Goal: Information Seeking & Learning: Check status

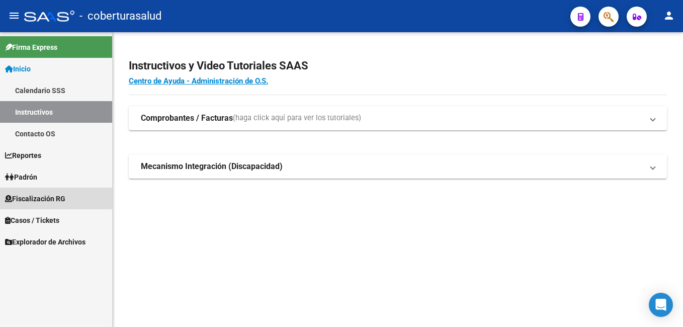
click at [46, 197] on span "Fiscalización RG" at bounding box center [35, 198] width 60 height 11
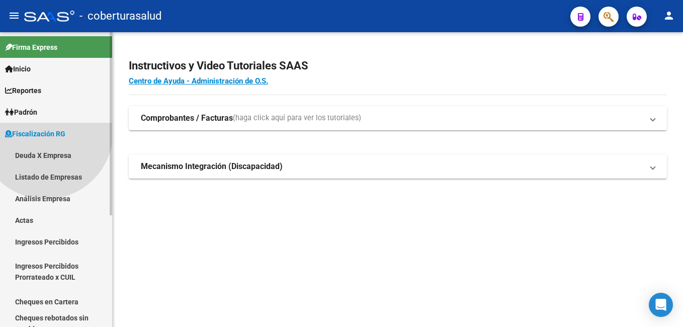
click at [46, 196] on span "Fiscalización RG Deuda X Empresa Listado de Empresas Análisis Empresa Actas Ing…" at bounding box center [56, 261] width 112 height 276
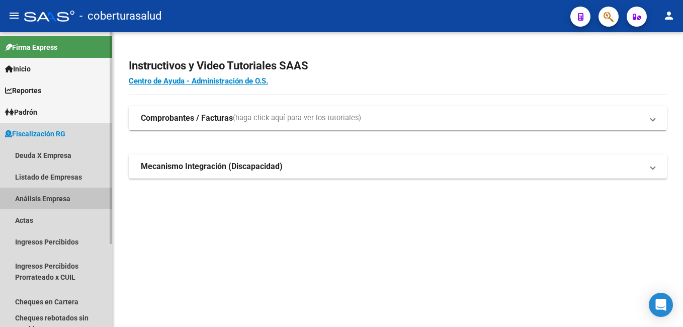
click at [48, 196] on link "Análisis Empresa" at bounding box center [56, 199] width 112 height 22
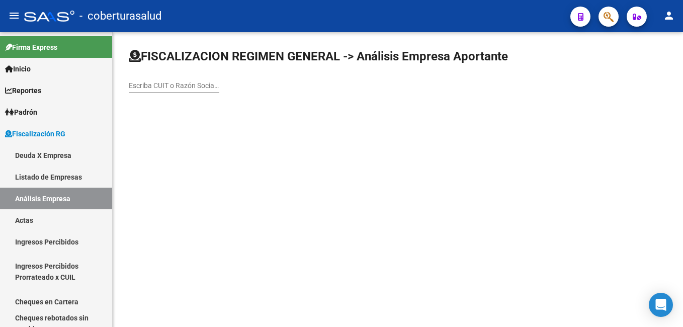
click at [173, 81] on input "Escriba CUIT o Razón Social para buscar" at bounding box center [174, 85] width 90 height 9
paste input "33634854199"
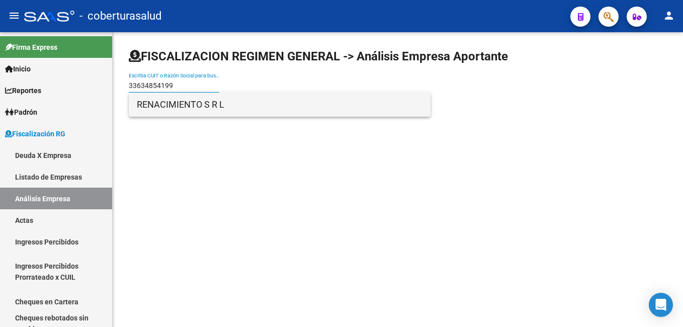
type input "33634854199"
click at [187, 103] on span "RENACIMIENTO S R L" at bounding box center [280, 104] width 286 height 24
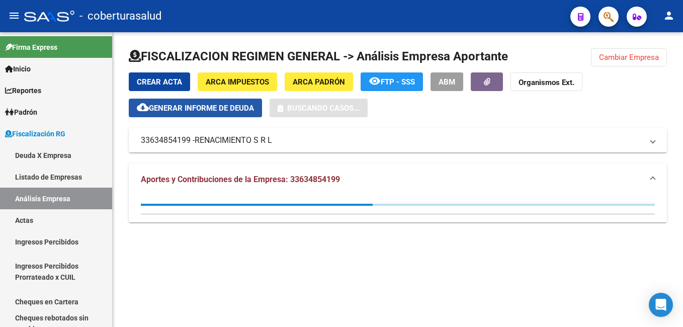
click at [187, 103] on span "cloud_download Generar informe de deuda" at bounding box center [195, 107] width 117 height 9
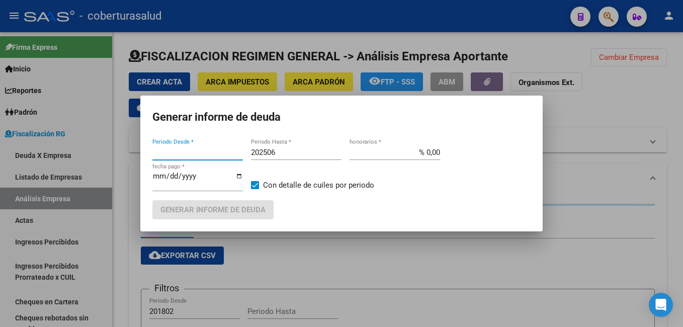
type input "201802"
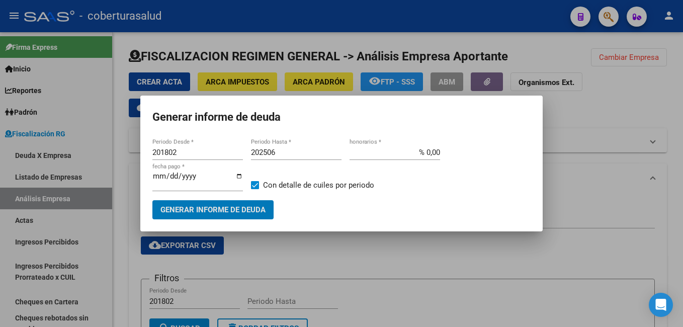
click at [152, 200] on button "Generar informe de deuda" at bounding box center [212, 209] width 121 height 19
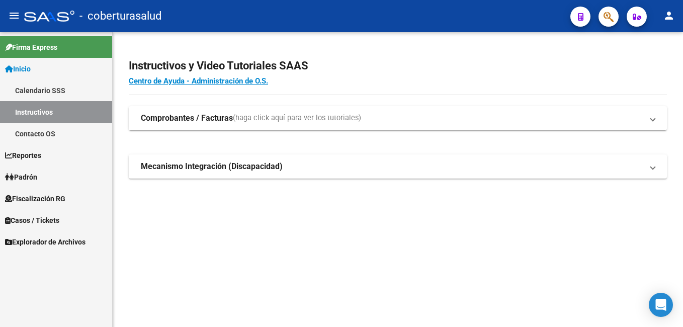
click at [45, 199] on span "Fiscalización RG" at bounding box center [35, 198] width 60 height 11
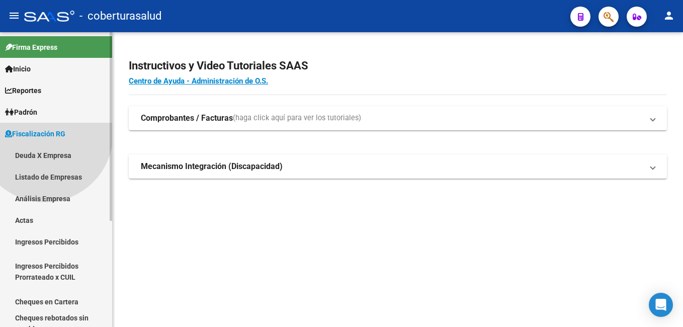
click at [45, 199] on span "Fiscalización RG Deuda X Empresa Listado de Empresas Análisis Empresa Actas Ing…" at bounding box center [56, 261] width 112 height 276
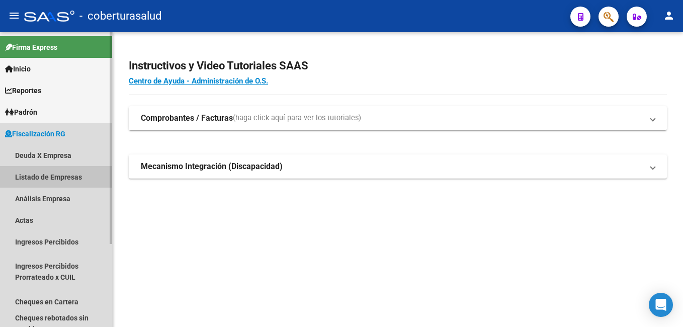
click at [47, 173] on link "Listado de Empresas" at bounding box center [56, 177] width 112 height 22
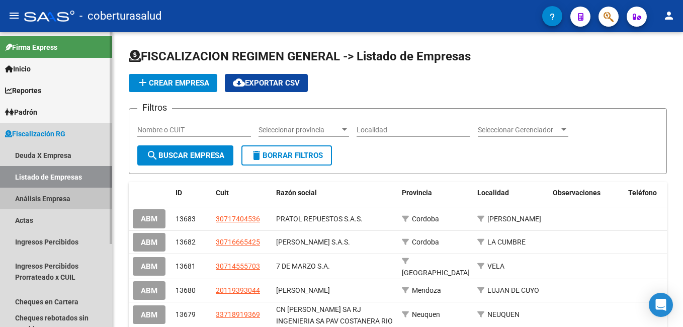
click at [47, 196] on link "Análisis Empresa" at bounding box center [56, 199] width 112 height 22
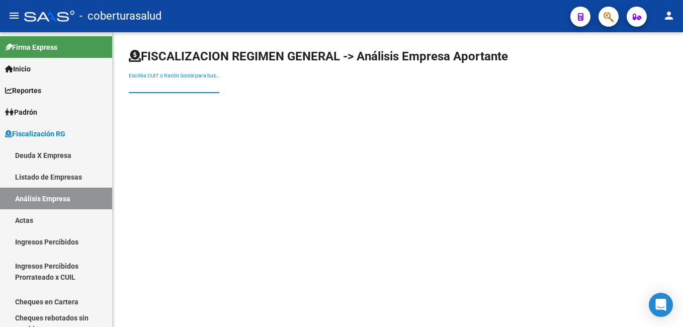
click at [165, 83] on input "Escriba CUIT o Razón Social para buscar" at bounding box center [174, 85] width 90 height 9
paste input "33634854199"
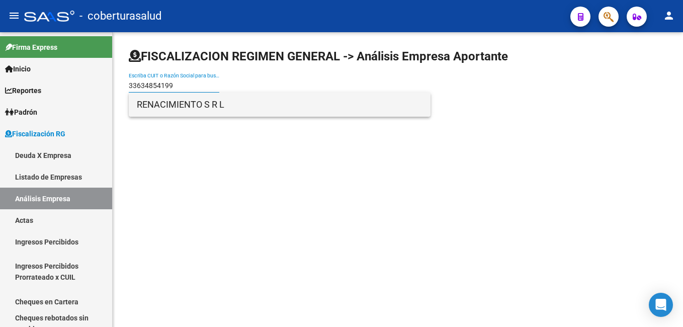
type input "33634854199"
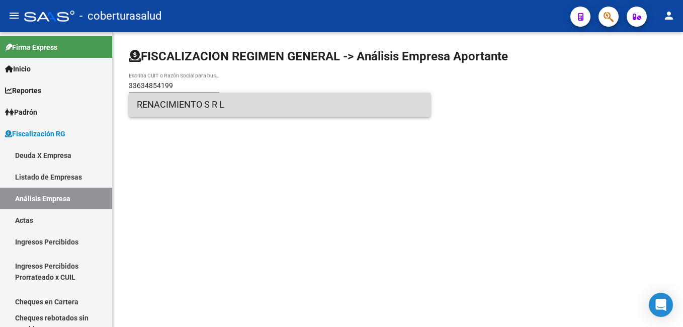
click at [183, 101] on span "RENACIMIENTO S R L" at bounding box center [280, 104] width 286 height 24
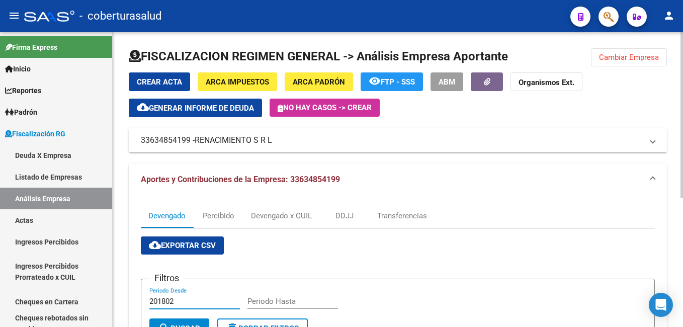
click at [195, 299] on input "201802" at bounding box center [194, 301] width 90 height 9
type input "202507"
drag, startPoint x: 272, startPoint y: 298, endPoint x: 266, endPoint y: 296, distance: 6.2
click at [271, 297] on input "Periodo Hasta" at bounding box center [292, 301] width 90 height 9
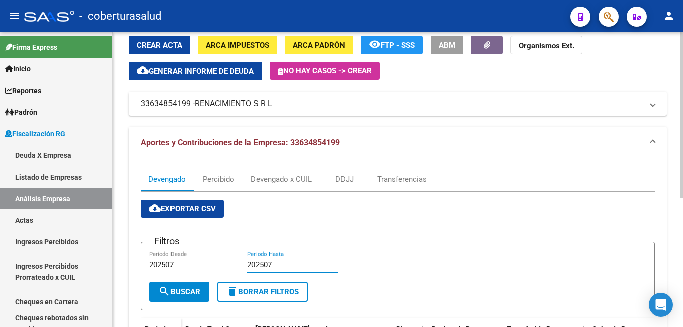
click at [675, 172] on html "menu - coberturasalud person Firma Express Inicio Calendario SSS Instructivos C…" at bounding box center [341, 163] width 683 height 327
type input "202507"
click at [296, 179] on div "Devengado x CUIL" at bounding box center [281, 178] width 61 height 11
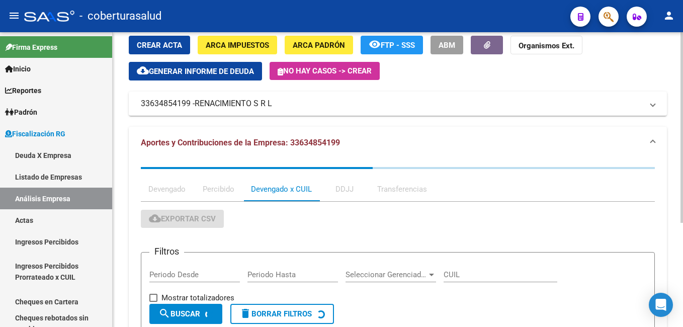
scroll to position [0, 0]
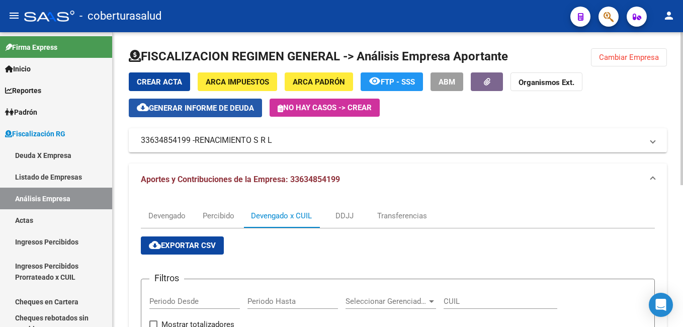
click at [189, 109] on span "Generar informe de deuda" at bounding box center [201, 108] width 105 height 9
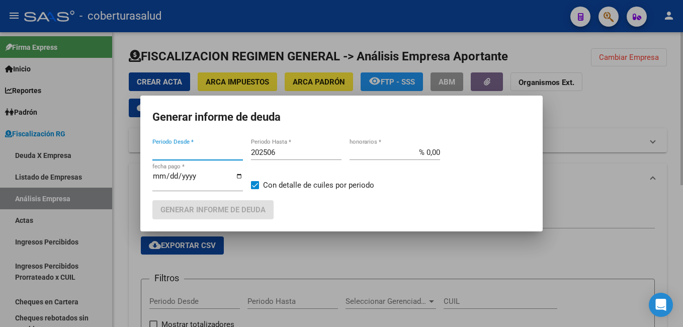
type input "201802"
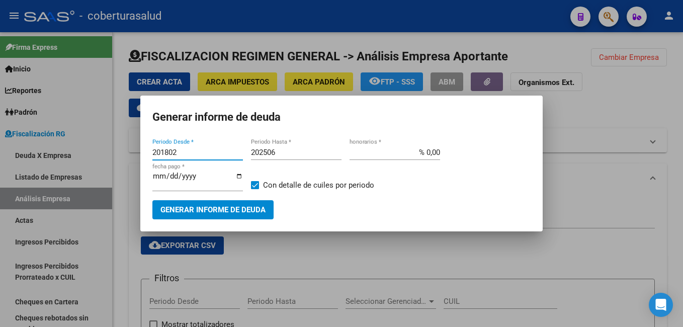
click at [189, 149] on input "201802" at bounding box center [197, 152] width 90 height 9
type input "202507"
click at [294, 153] on input "202506" at bounding box center [296, 152] width 90 height 9
type input "202507"
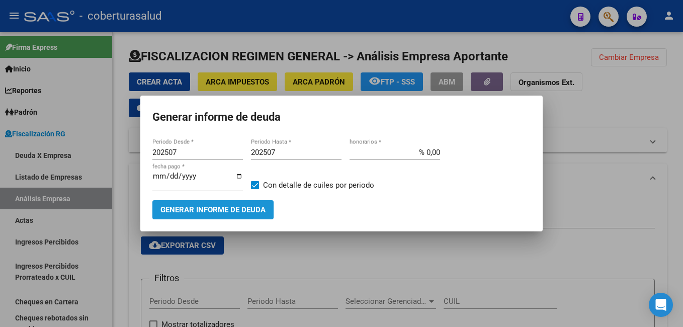
click at [201, 213] on span "Generar informe de deuda" at bounding box center [212, 210] width 105 height 9
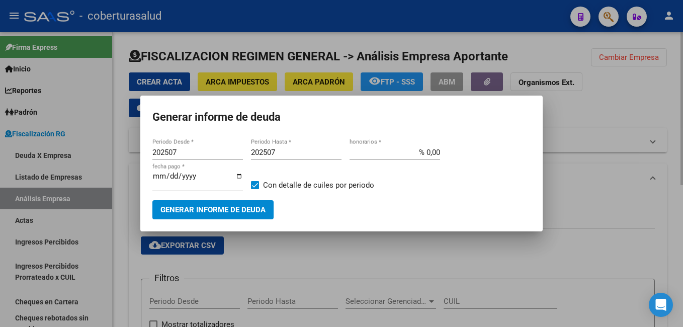
drag, startPoint x: 619, startPoint y: 111, endPoint x: 299, endPoint y: 135, distance: 321.1
click at [618, 110] on div at bounding box center [341, 163] width 683 height 327
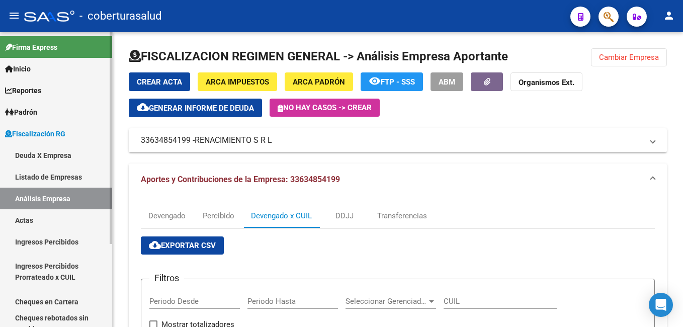
click at [26, 113] on span "Padrón" at bounding box center [21, 112] width 32 height 11
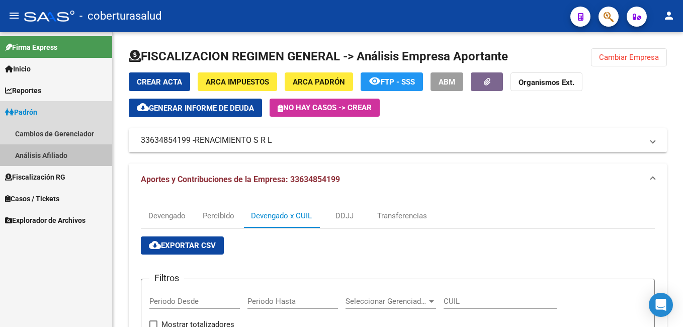
click at [41, 158] on link "Análisis Afiliado" at bounding box center [56, 155] width 112 height 22
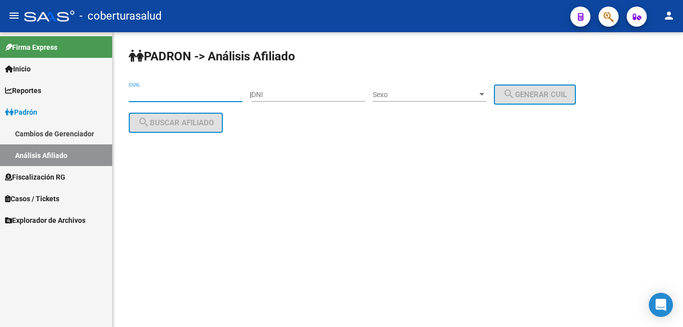
click at [152, 90] on input "CUIL" at bounding box center [186, 94] width 114 height 9
paste input "20-25225420-0"
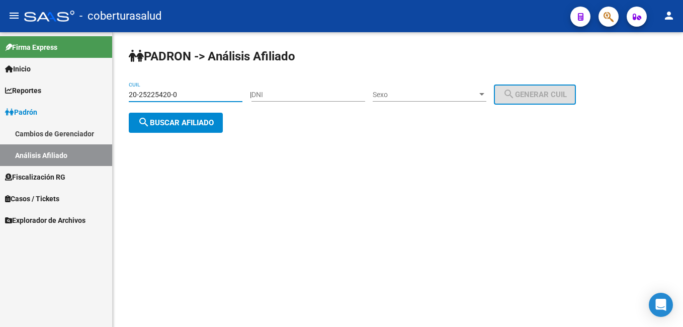
type input "20-25225420-0"
click at [272, 97] on input "DNI" at bounding box center [308, 94] width 114 height 9
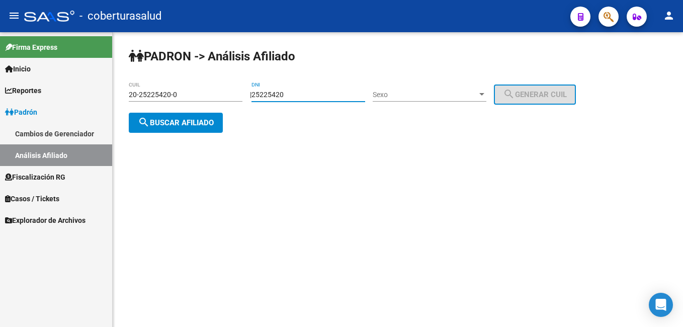
type input "25225420"
click at [486, 90] on div at bounding box center [481, 94] width 9 height 8
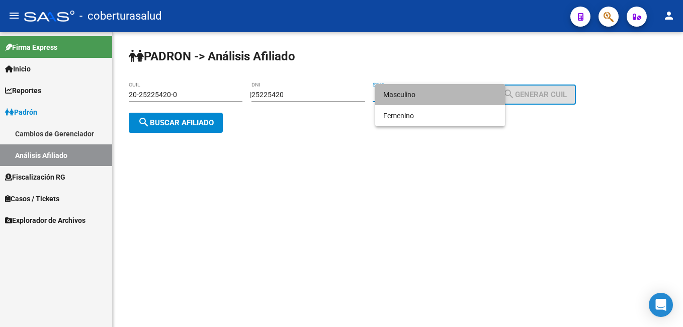
click at [411, 89] on span "Masculino" at bounding box center [440, 94] width 114 height 21
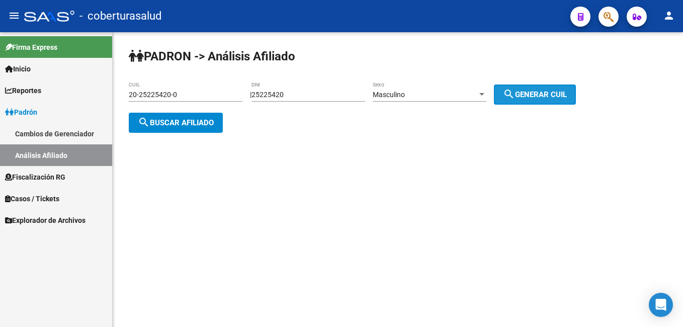
click at [567, 92] on span "search Generar CUIL" at bounding box center [535, 94] width 64 height 9
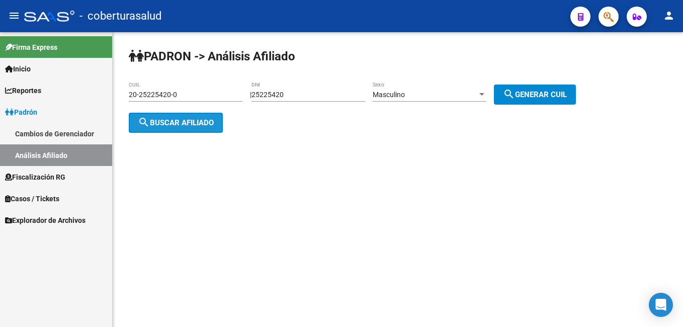
click at [180, 121] on span "search Buscar afiliado" at bounding box center [176, 122] width 76 height 9
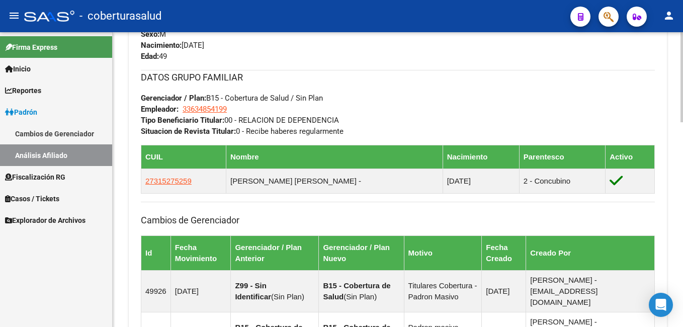
scroll to position [476, 0]
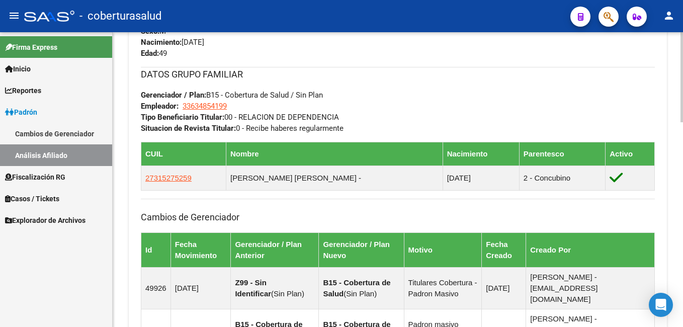
click at [675, 243] on html "menu - coberturasalud person Firma Express Inicio Calendario SSS Instructivos C…" at bounding box center [341, 163] width 683 height 327
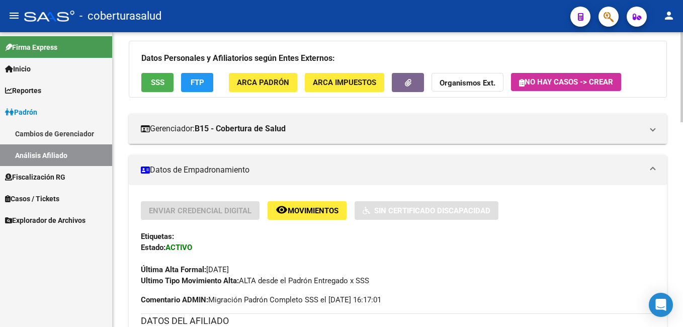
scroll to position [374, 0]
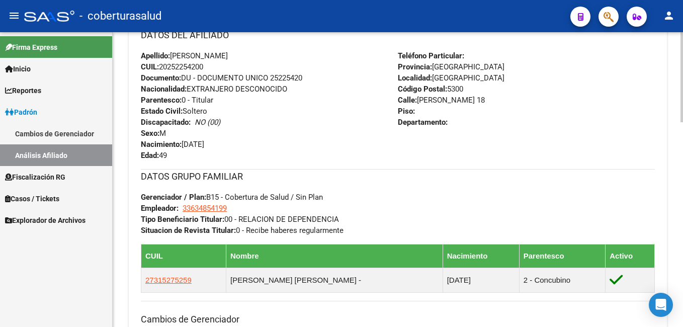
click at [389, 178] on mat-expansion-panel "Datos de Empadronamiento Enviar Credencial Digital remove_red_eye Movimientos S…" at bounding box center [398, 173] width 538 height 608
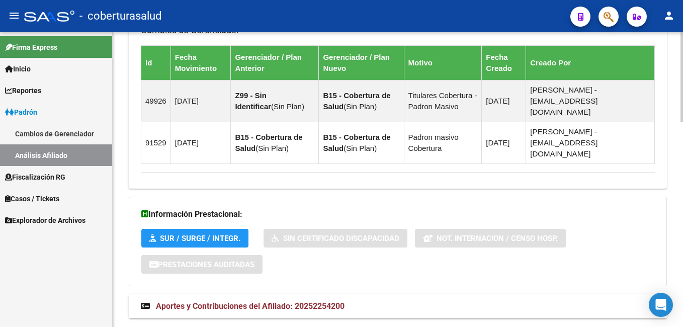
scroll to position [668, 0]
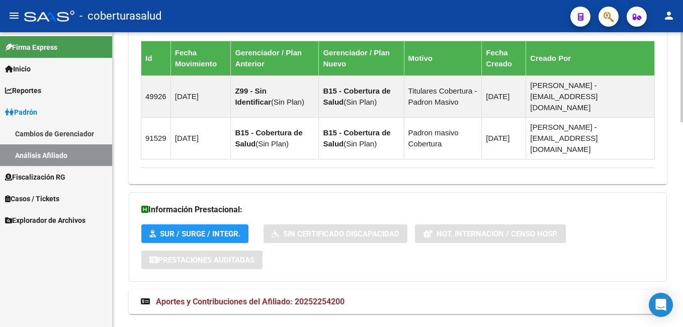
click at [675, 273] on html "menu - coberturasalud person Firma Express Inicio Calendario SSS Instructivos C…" at bounding box center [341, 163] width 683 height 327
click at [279, 297] on span "Aportes y Contribuciones del Afiliado: 20252254200" at bounding box center [250, 302] width 189 height 10
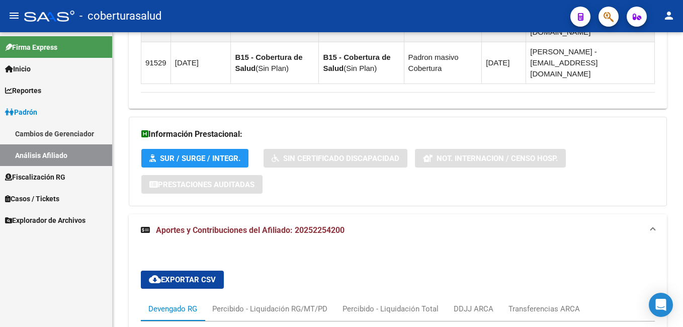
scroll to position [796, 0]
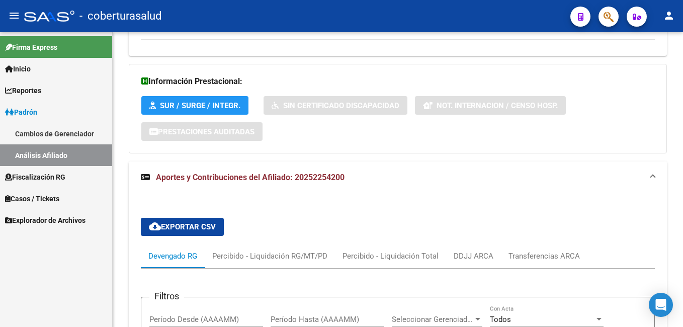
click at [675, 215] on html "menu - coberturasalud person Firma Express Inicio Calendario SSS Instructivos C…" at bounding box center [341, 163] width 683 height 327
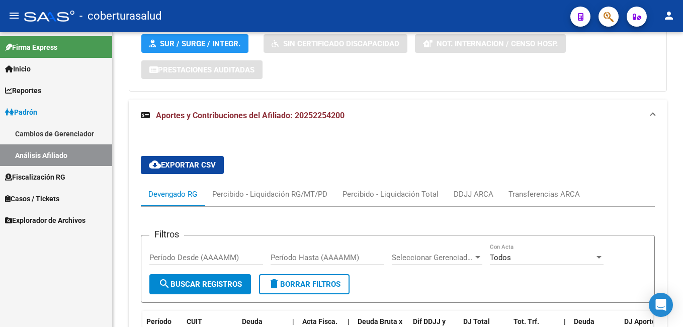
click at [675, 232] on html "menu - coberturasalud person Firma Express Inicio Calendario SSS Instructivos C…" at bounding box center [341, 163] width 683 height 327
click at [184, 253] on input "Período Desde (AAAAMM)" at bounding box center [206, 257] width 114 height 9
type input "202507"
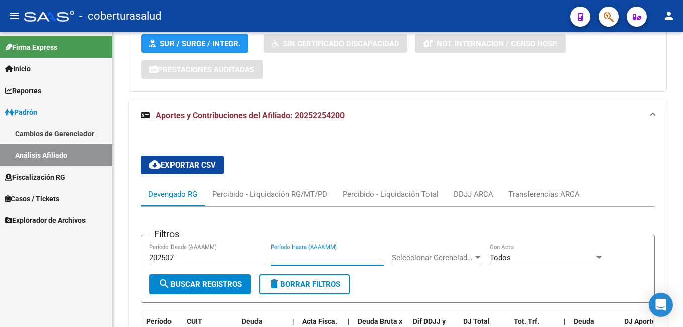
click at [271, 253] on input "Período Hasta (AAAAMM)" at bounding box center [327, 257] width 114 height 9
type input "202507"
click at [203, 279] on span "search Buscar Registros" at bounding box center [199, 283] width 83 height 9
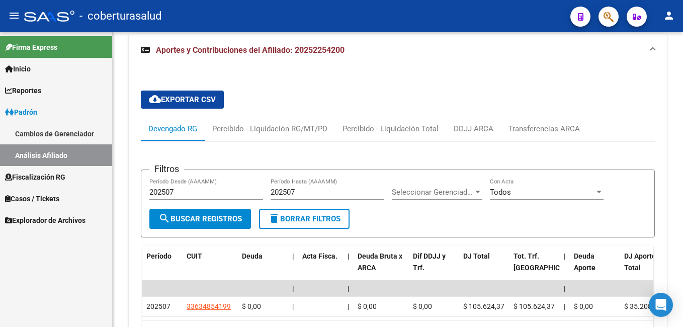
scroll to position [925, 0]
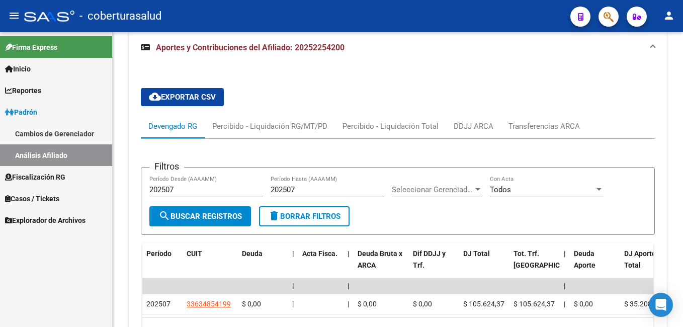
click at [675, 268] on div at bounding box center [681, 276] width 3 height 68
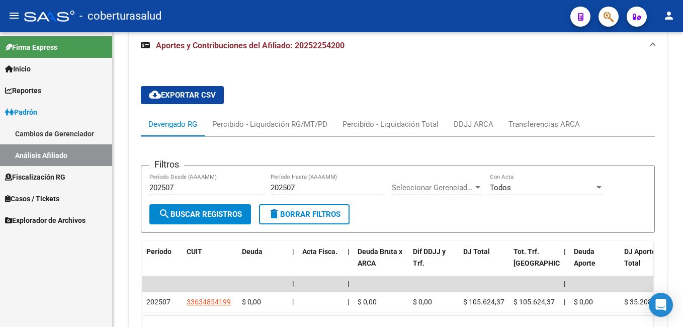
click at [185, 90] on span "cloud_download Exportar CSV" at bounding box center [182, 94] width 67 height 9
